Goal: Task Accomplishment & Management: Manage account settings

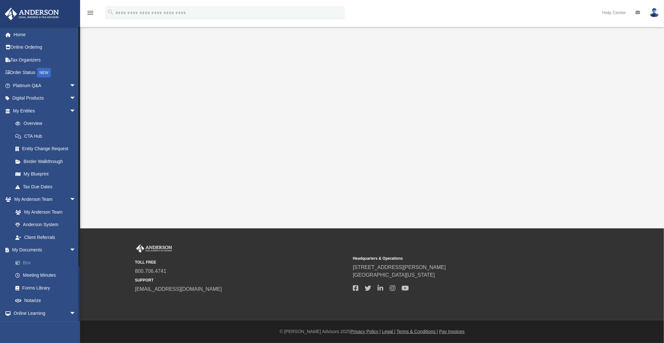
click at [27, 262] on link "Box" at bounding box center [47, 262] width 77 height 13
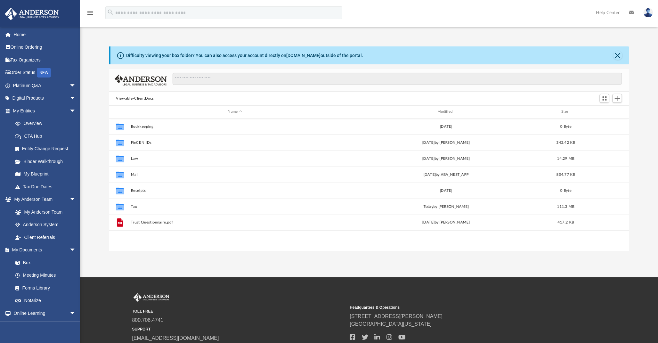
scroll to position [140, 515]
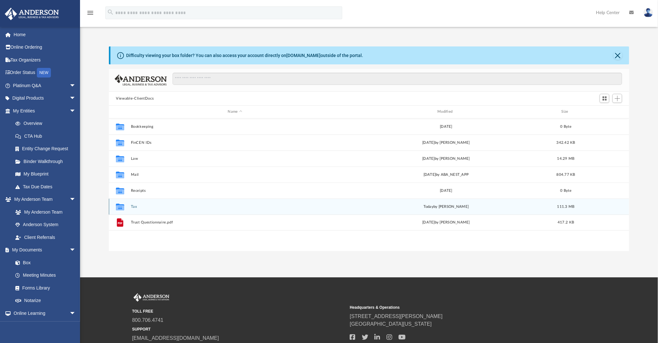
click at [131, 206] on button "Tax" at bounding box center [235, 207] width 209 height 4
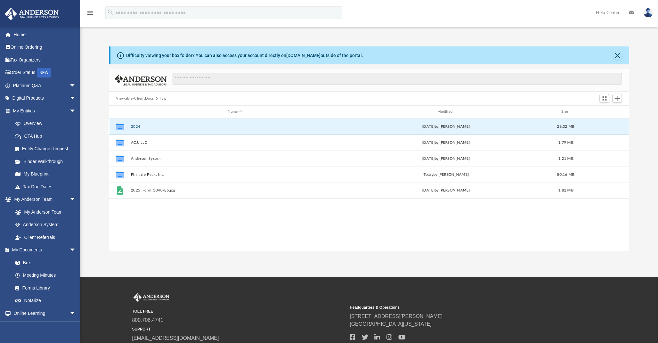
click at [134, 126] on button "2024" at bounding box center [235, 127] width 209 height 4
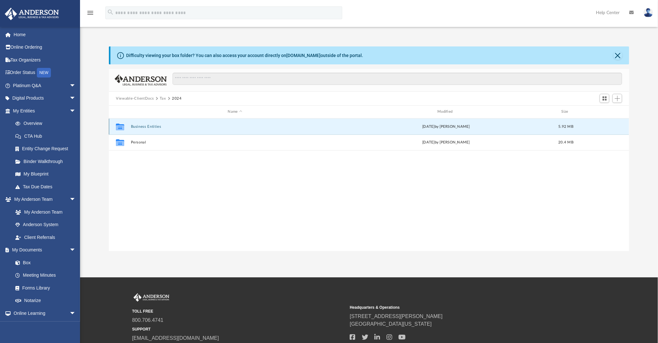
click at [144, 125] on button "Business Entities" at bounding box center [235, 127] width 209 height 4
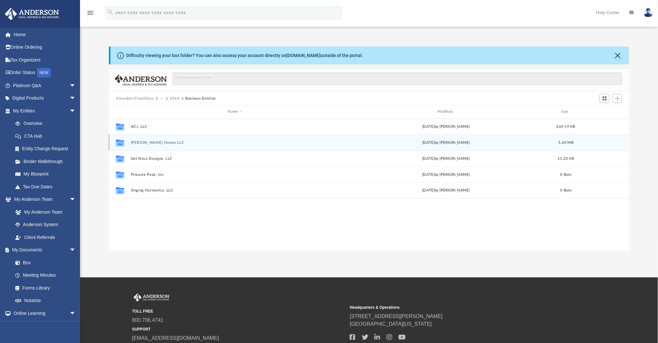
click at [146, 143] on button "[PERSON_NAME] Homes LLC" at bounding box center [235, 143] width 209 height 4
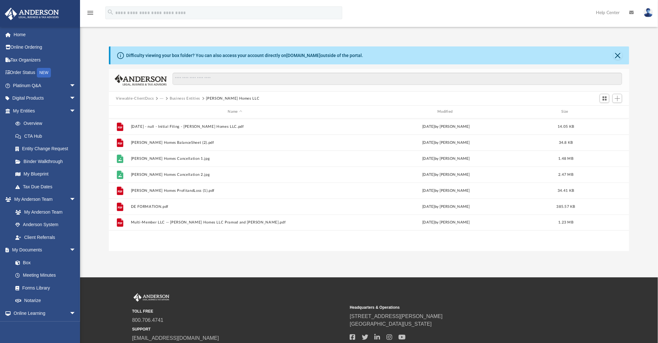
click at [183, 98] on button "Business Entities" at bounding box center [185, 99] width 30 height 6
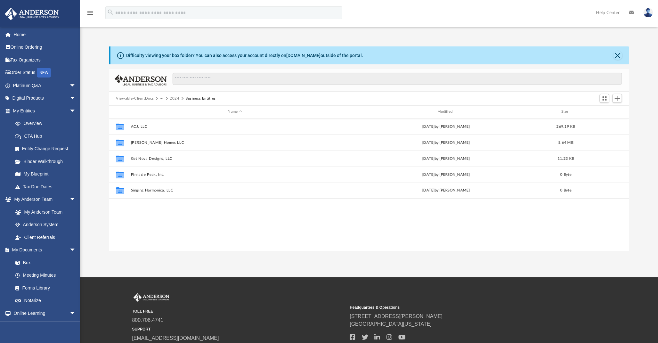
click at [174, 99] on button "2024" at bounding box center [175, 99] width 10 height 6
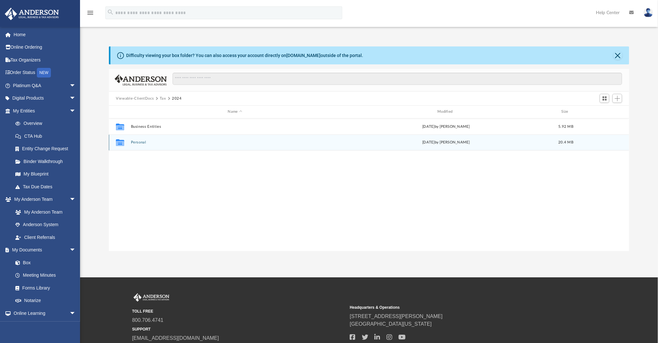
click at [141, 140] on button "Personal" at bounding box center [235, 142] width 209 height 4
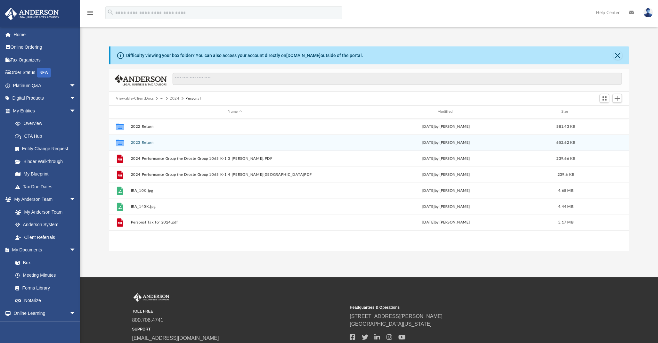
click at [140, 143] on button "2023 Return" at bounding box center [235, 143] width 209 height 4
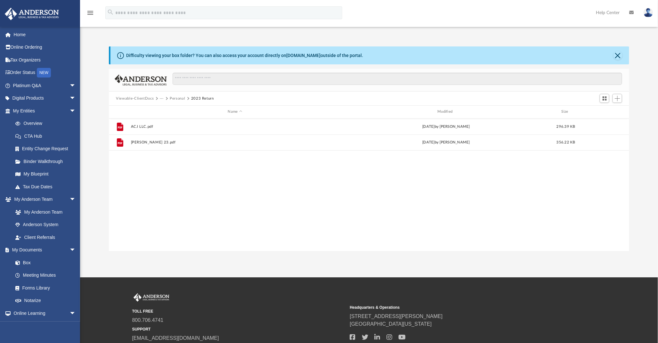
click at [174, 99] on button "Personal" at bounding box center [177, 99] width 15 height 6
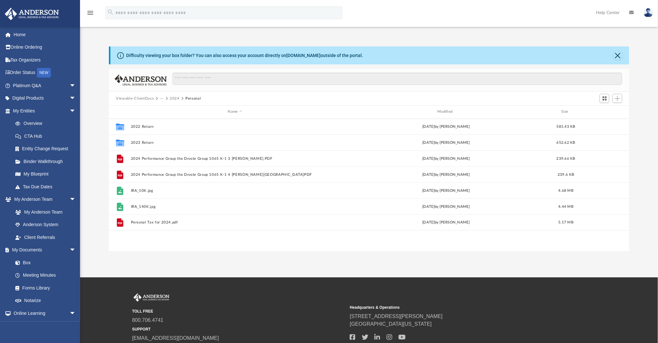
click at [176, 99] on button "2024" at bounding box center [175, 99] width 10 height 6
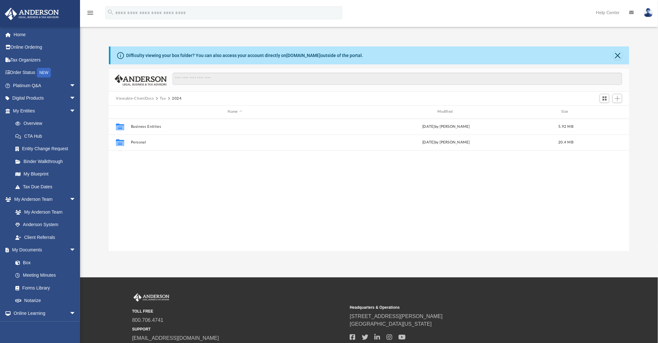
click at [163, 98] on button "Tax" at bounding box center [163, 99] width 6 height 6
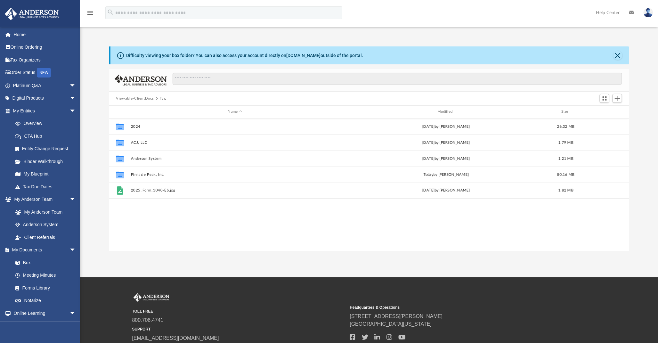
click at [149, 97] on button "Viewable-ClientDocs" at bounding box center [135, 99] width 38 height 6
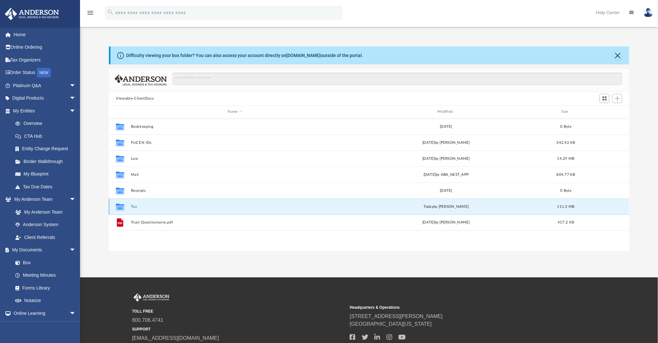
click at [131, 207] on button "Tax" at bounding box center [235, 207] width 209 height 4
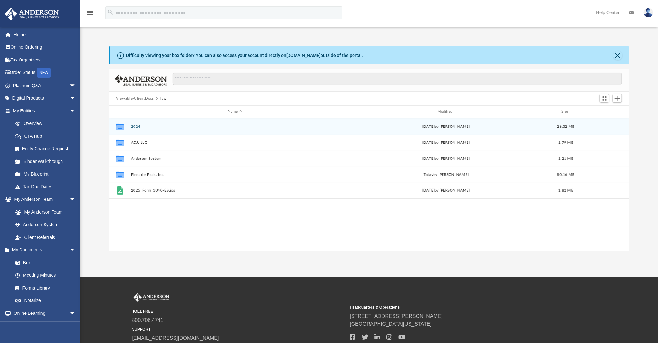
click at [133, 125] on button "2024" at bounding box center [235, 127] width 209 height 4
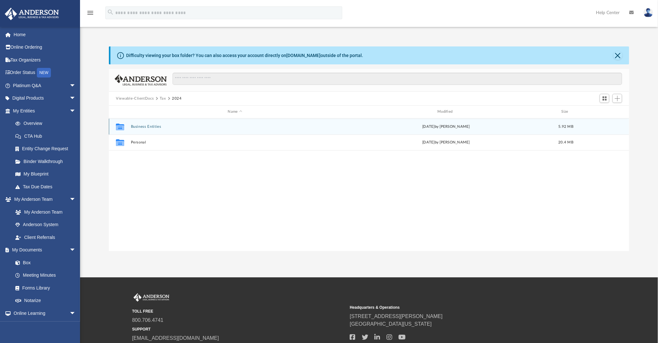
click at [143, 125] on button "Business Entities" at bounding box center [235, 127] width 209 height 4
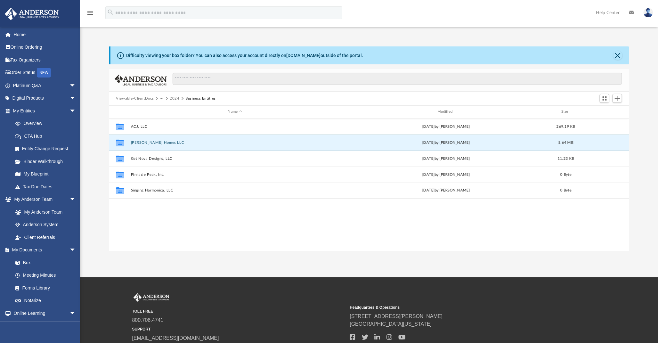
click at [153, 141] on button "[PERSON_NAME] Homes LLC" at bounding box center [235, 143] width 209 height 4
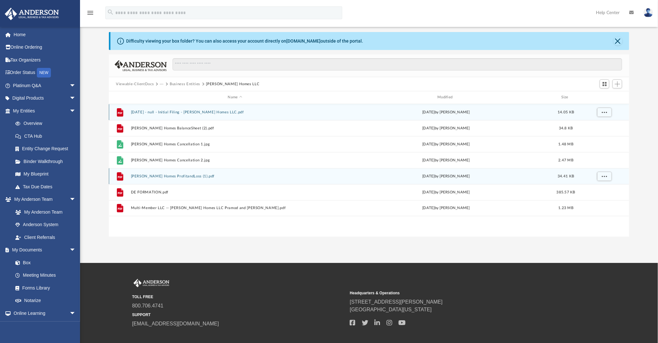
scroll to position [0, 0]
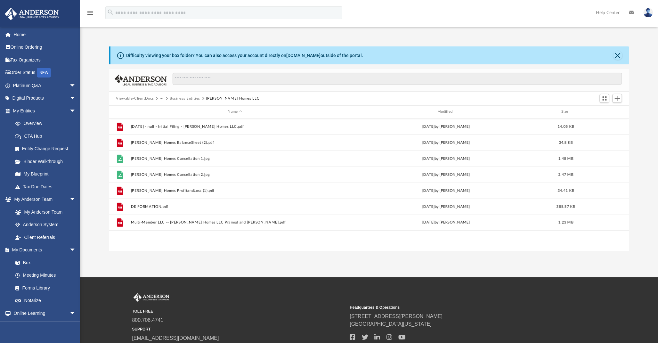
click at [186, 97] on button "Business Entities" at bounding box center [185, 99] width 30 height 6
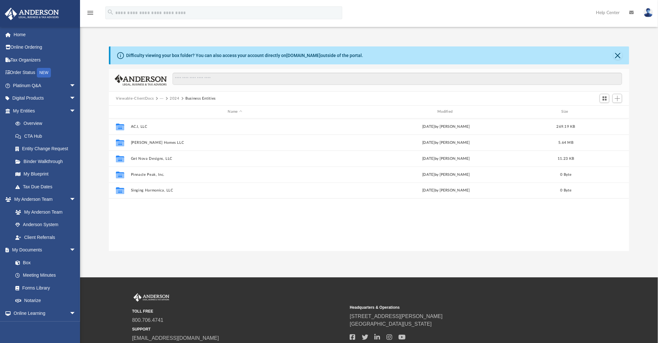
click at [176, 98] on button "2024" at bounding box center [175, 99] width 10 height 6
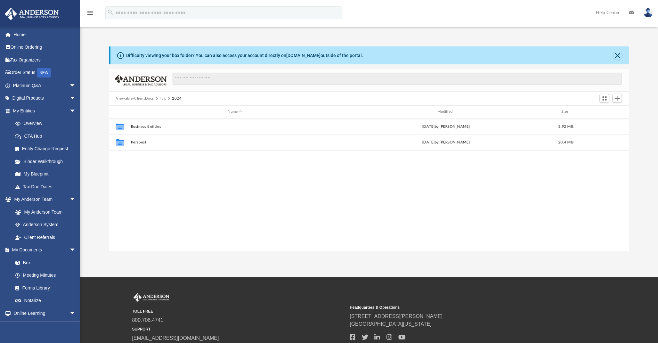
click at [162, 97] on button "Tax" at bounding box center [163, 99] width 6 height 6
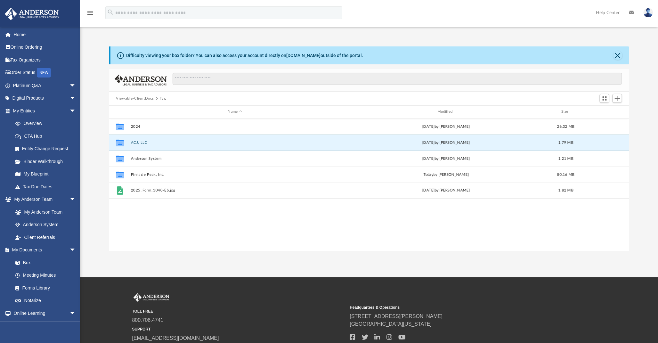
click at [137, 143] on button "ACJ, LLC" at bounding box center [235, 143] width 209 height 4
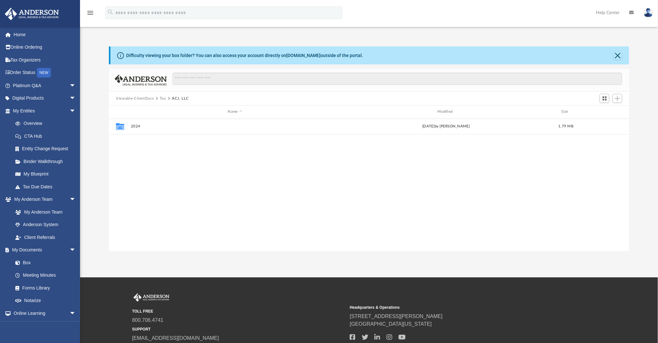
click at [162, 98] on button "Tax" at bounding box center [163, 99] width 6 height 6
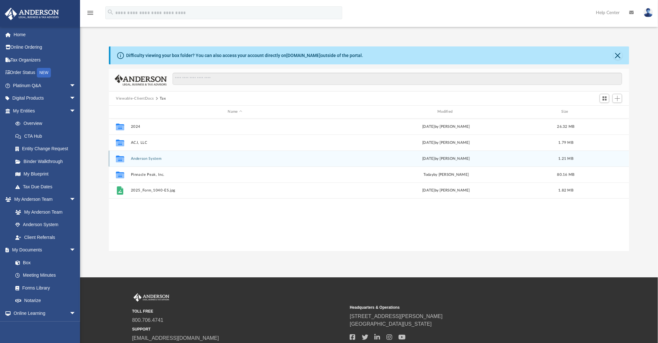
click at [149, 158] on button "Anderson System" at bounding box center [235, 159] width 209 height 4
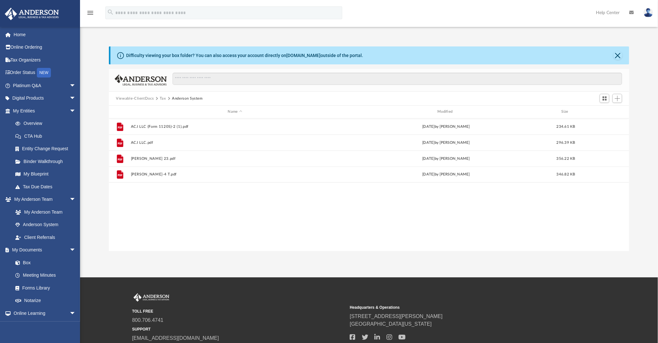
click at [162, 98] on button "Tax" at bounding box center [163, 99] width 6 height 6
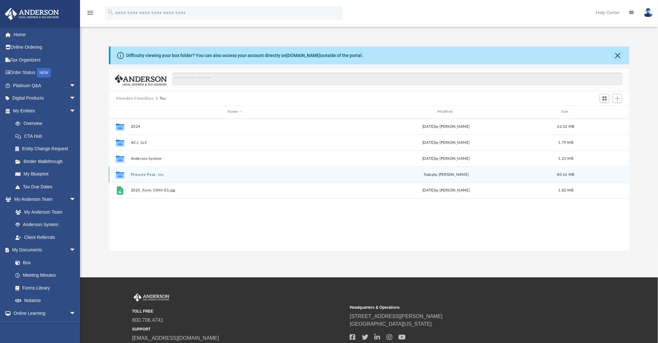
click at [144, 173] on button "Pinnacle Peak, Inc." at bounding box center [235, 175] width 209 height 4
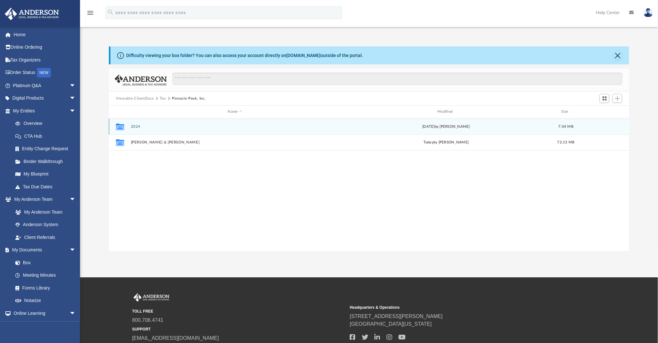
click at [135, 125] on button "2024" at bounding box center [235, 127] width 209 height 4
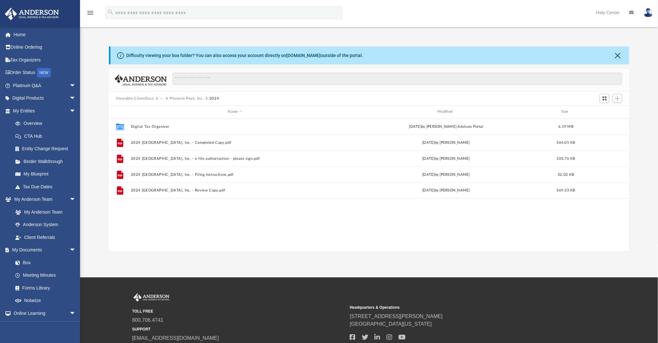
click at [146, 98] on button "Viewable-ClientDocs" at bounding box center [135, 99] width 38 height 6
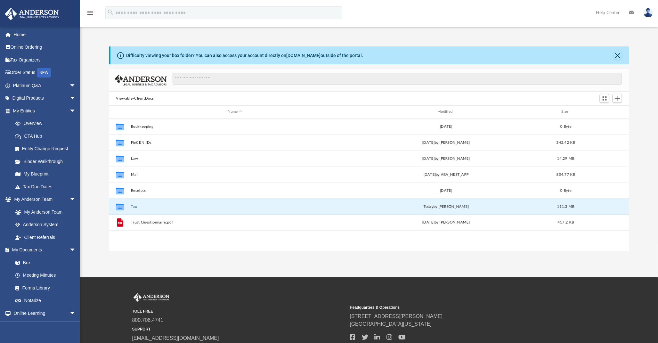
click at [135, 205] on button "Tax" at bounding box center [235, 207] width 209 height 4
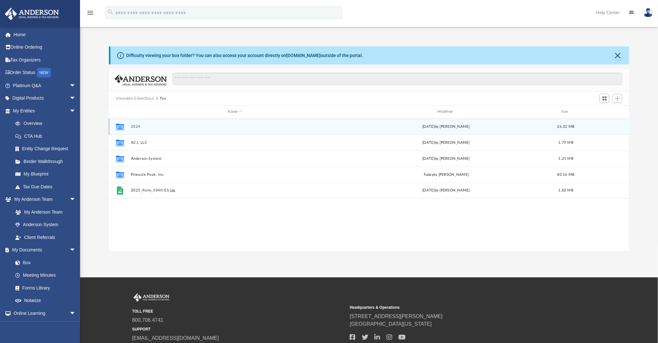
click at [134, 124] on div "Collaborated Folder 2024 [DATE] by [PERSON_NAME] 26.32 MB" at bounding box center [369, 127] width 521 height 16
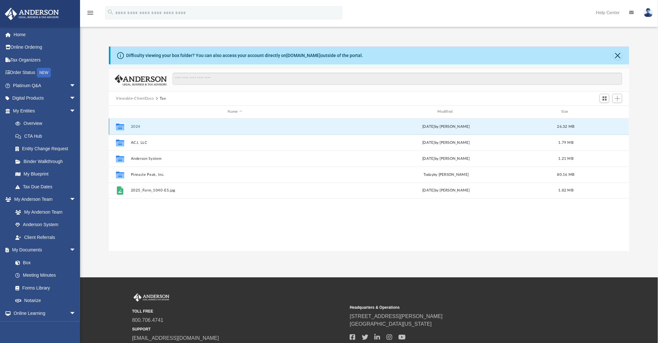
click at [132, 125] on button "2024" at bounding box center [235, 127] width 209 height 4
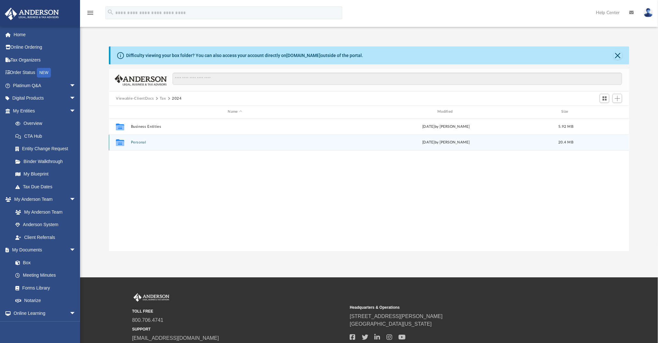
click at [140, 142] on button "Personal" at bounding box center [235, 142] width 209 height 4
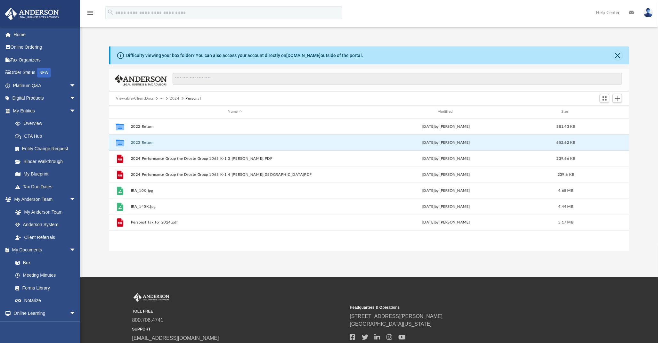
click at [145, 141] on button "2023 Return" at bounding box center [235, 143] width 209 height 4
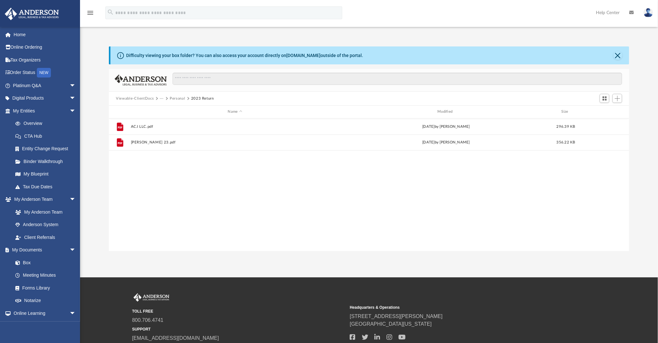
click at [176, 97] on button "Personal" at bounding box center [177, 99] width 15 height 6
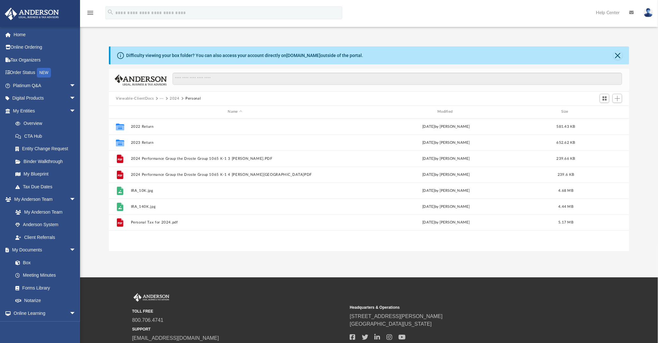
click at [175, 97] on button "2024" at bounding box center [175, 99] width 10 height 6
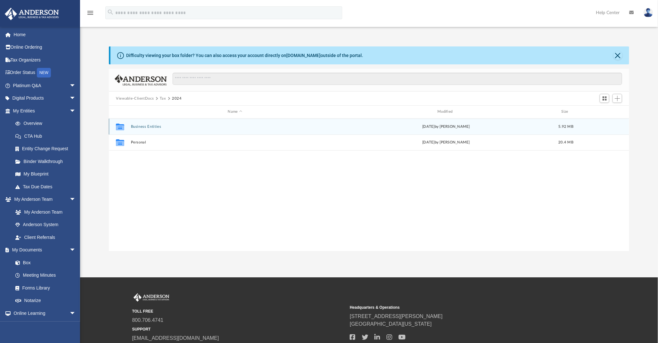
click at [145, 124] on div "Collaborated Folder Business Entities [DATE] by [PERSON_NAME] 5.92 MB" at bounding box center [369, 127] width 521 height 16
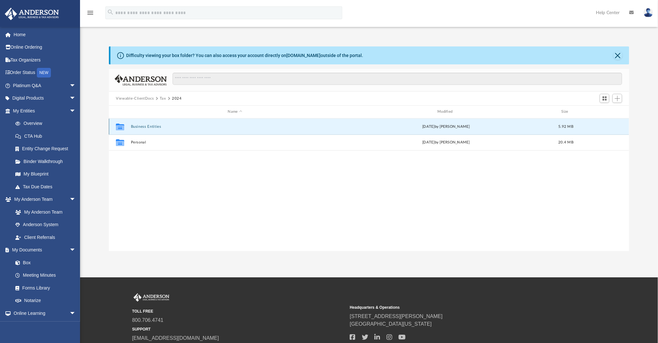
click at [144, 126] on button "Business Entities" at bounding box center [235, 127] width 209 height 4
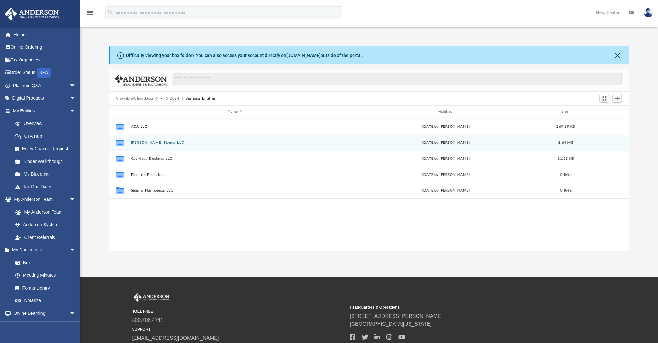
click at [156, 143] on button "[PERSON_NAME] Homes LLC" at bounding box center [235, 143] width 209 height 4
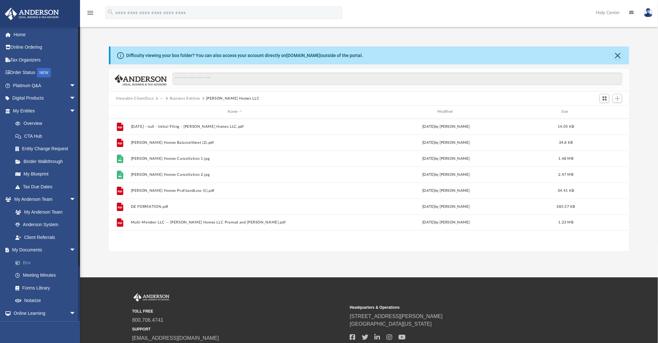
click at [28, 260] on link "Box" at bounding box center [47, 262] width 77 height 13
click at [139, 98] on button "Viewable-ClientDocs" at bounding box center [135, 99] width 38 height 6
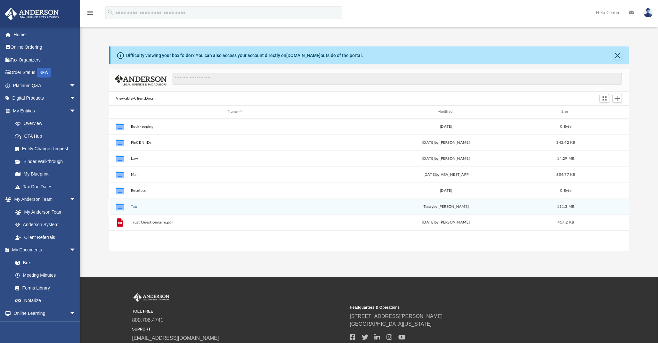
click at [134, 208] on button "Tax" at bounding box center [235, 207] width 209 height 4
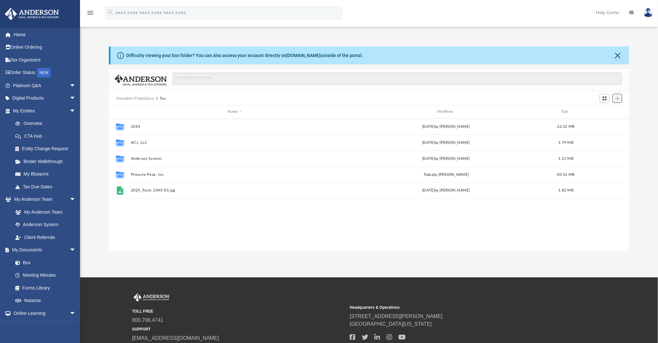
click at [619, 98] on span "Add" at bounding box center [617, 98] width 5 height 5
click at [603, 112] on li "Upload" at bounding box center [609, 111] width 21 height 7
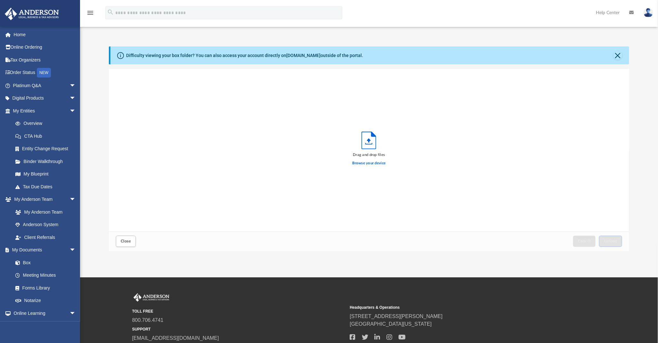
scroll to position [157, 515]
click at [132, 245] on button "Close" at bounding box center [126, 241] width 20 height 11
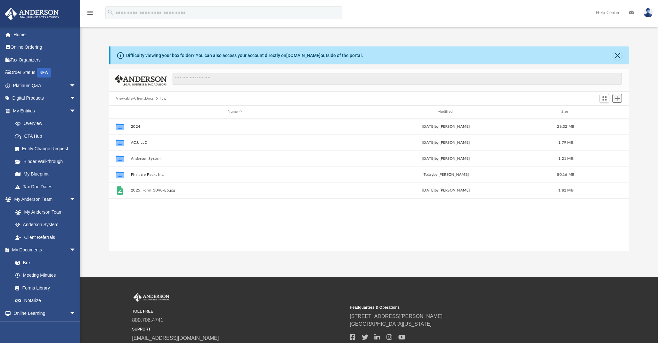
click at [619, 99] on span "Add" at bounding box center [617, 98] width 5 height 5
click at [613, 123] on li "New Folder" at bounding box center [609, 121] width 21 height 7
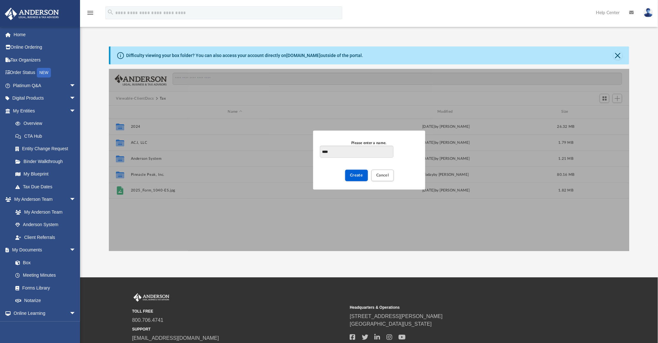
type input "****"
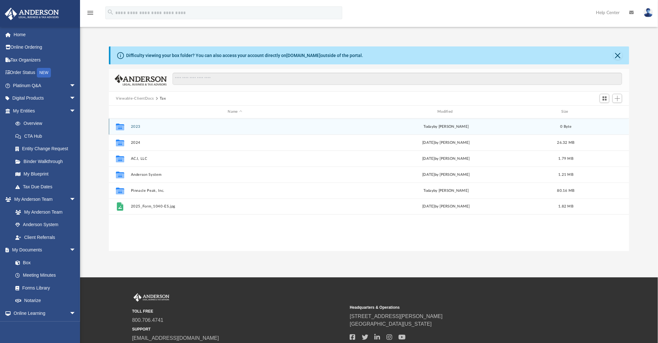
click at [133, 125] on button "2023" at bounding box center [235, 127] width 209 height 4
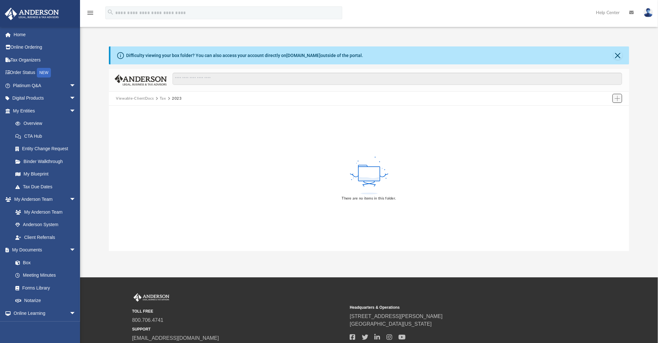
click at [617, 98] on span "Add" at bounding box center [617, 98] width 5 height 5
click at [609, 121] on li "New Folder" at bounding box center [609, 121] width 21 height 7
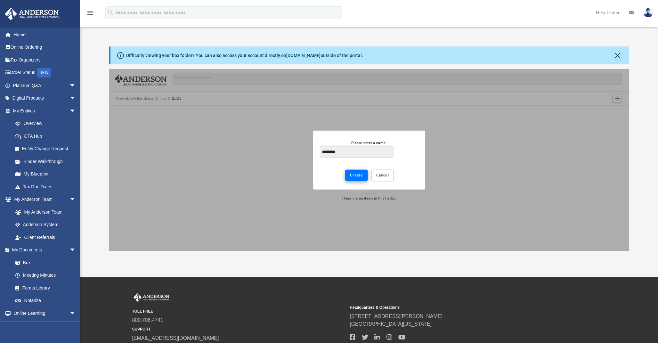
type input "**********"
click at [352, 176] on span "Create" at bounding box center [356, 175] width 13 height 4
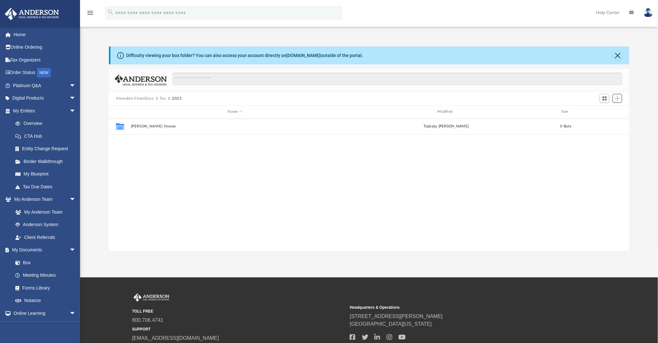
scroll to position [140, 515]
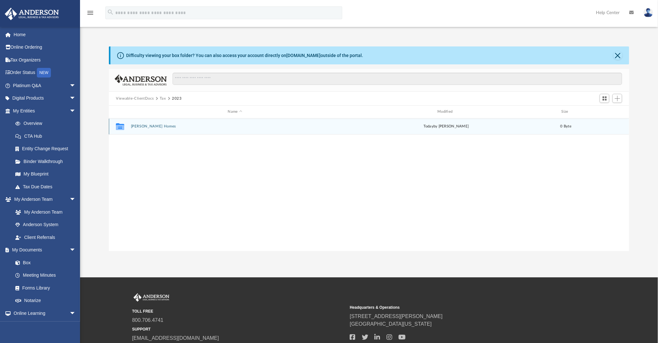
click at [148, 124] on button "[PERSON_NAME] Homes" at bounding box center [235, 126] width 209 height 4
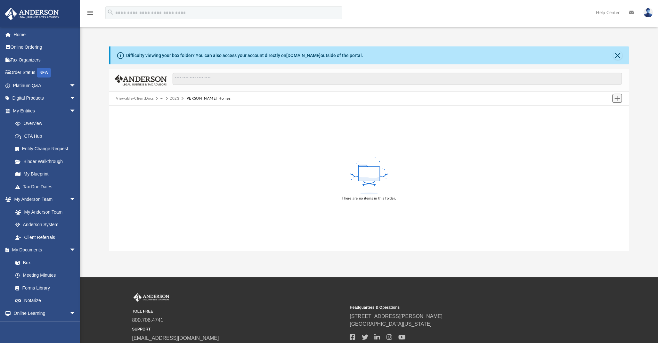
click at [619, 98] on span "Add" at bounding box center [617, 98] width 5 height 5
click at [606, 112] on li "Upload" at bounding box center [609, 111] width 21 height 7
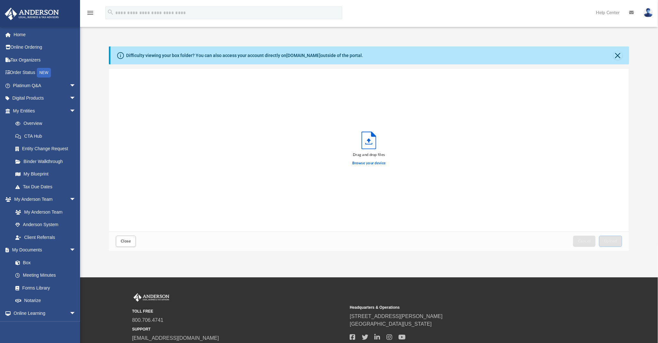
scroll to position [157, 515]
click at [613, 240] on span "Upload" at bounding box center [610, 241] width 13 height 4
click at [131, 238] on button "Close" at bounding box center [126, 241] width 20 height 11
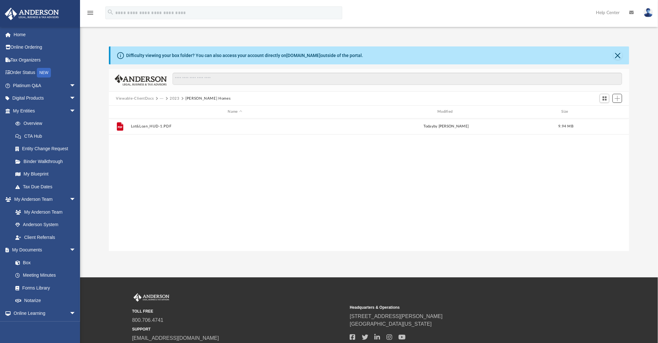
scroll to position [140, 515]
